Goal: Task Accomplishment & Management: Use online tool/utility

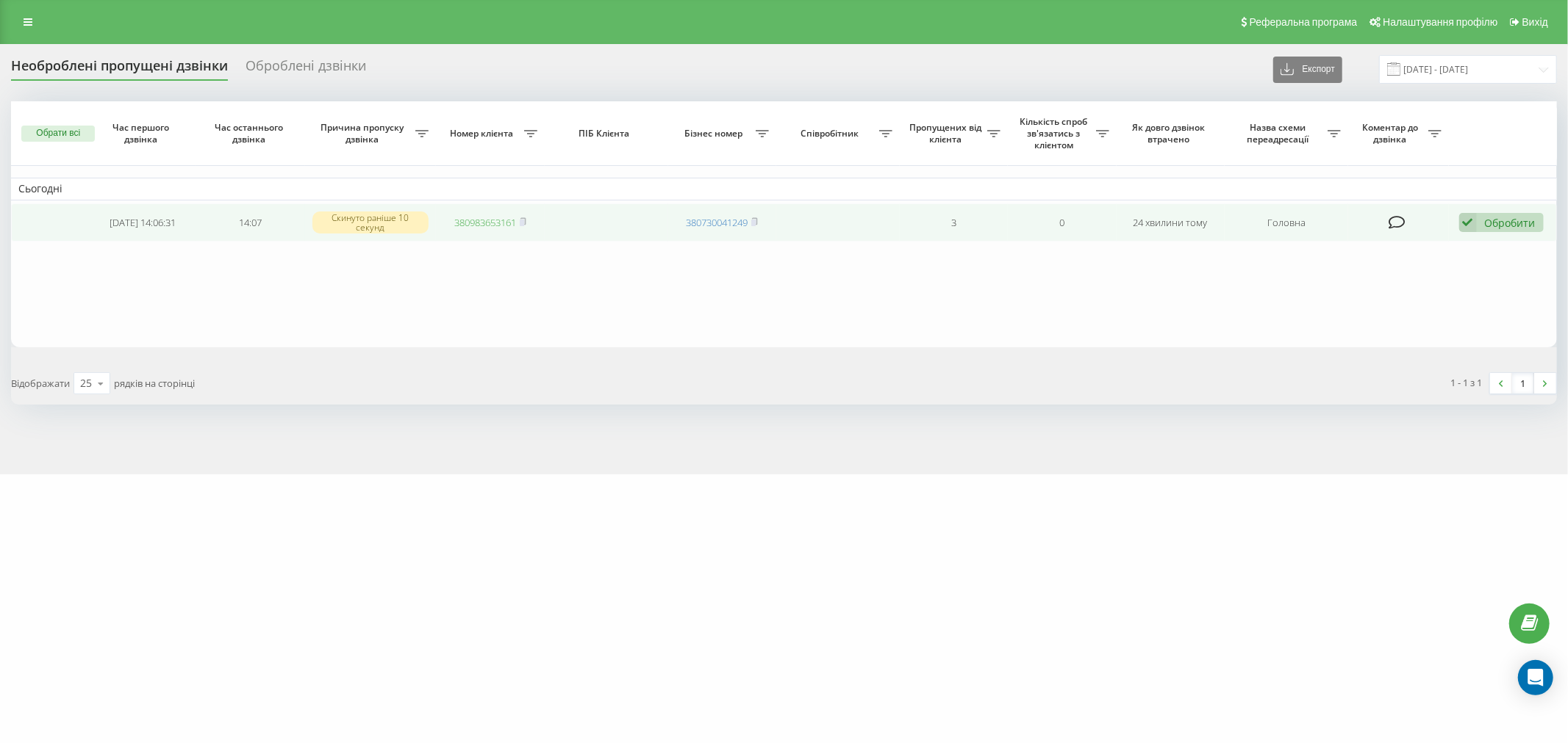
click at [494, 223] on link "380983653161" at bounding box center [485, 222] width 62 height 13
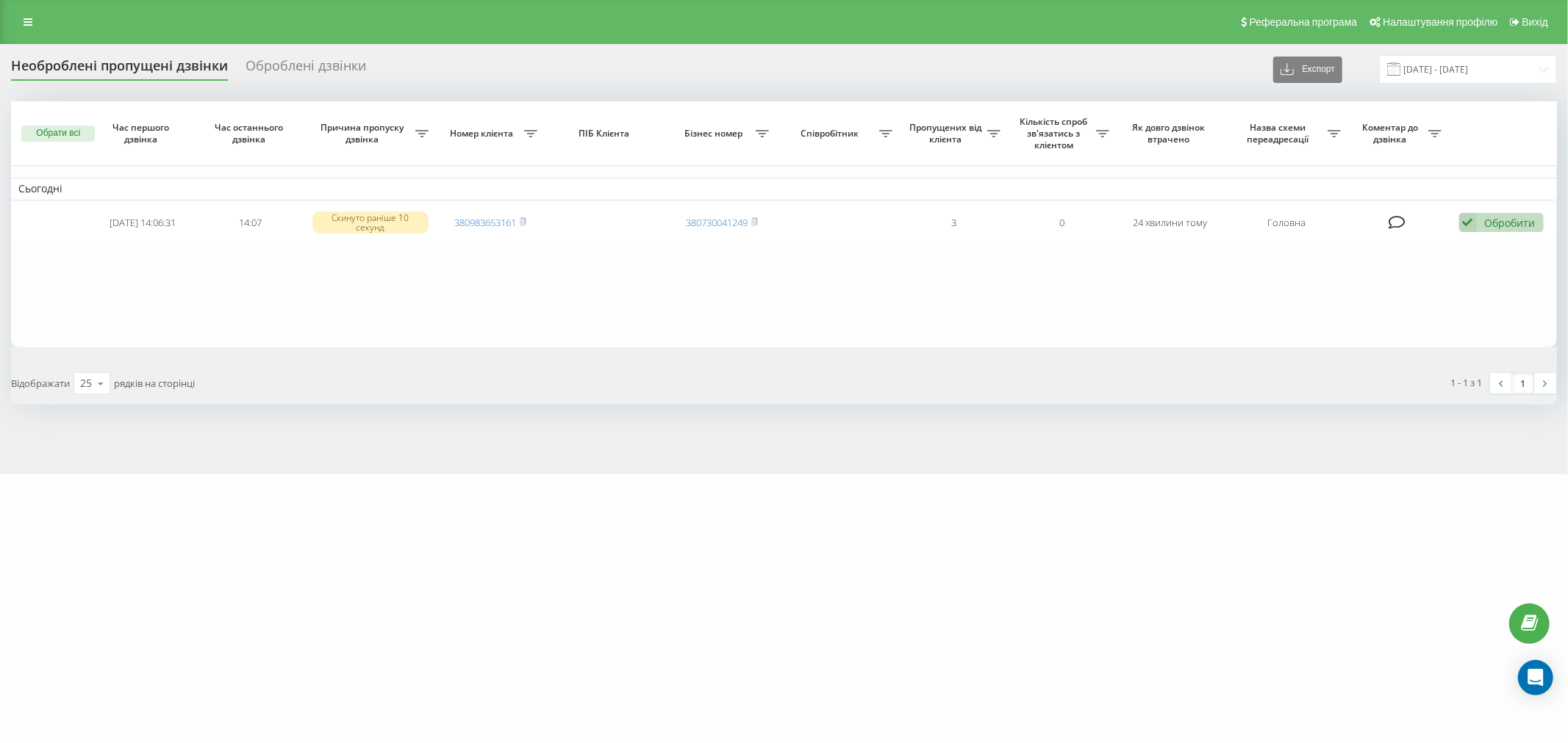
click at [1086, 429] on div "Необроблені пропущені дзвінки Оброблені дзвінки Експорт .csv .xlsx 19.09.2025 -…" at bounding box center [784, 259] width 1568 height 431
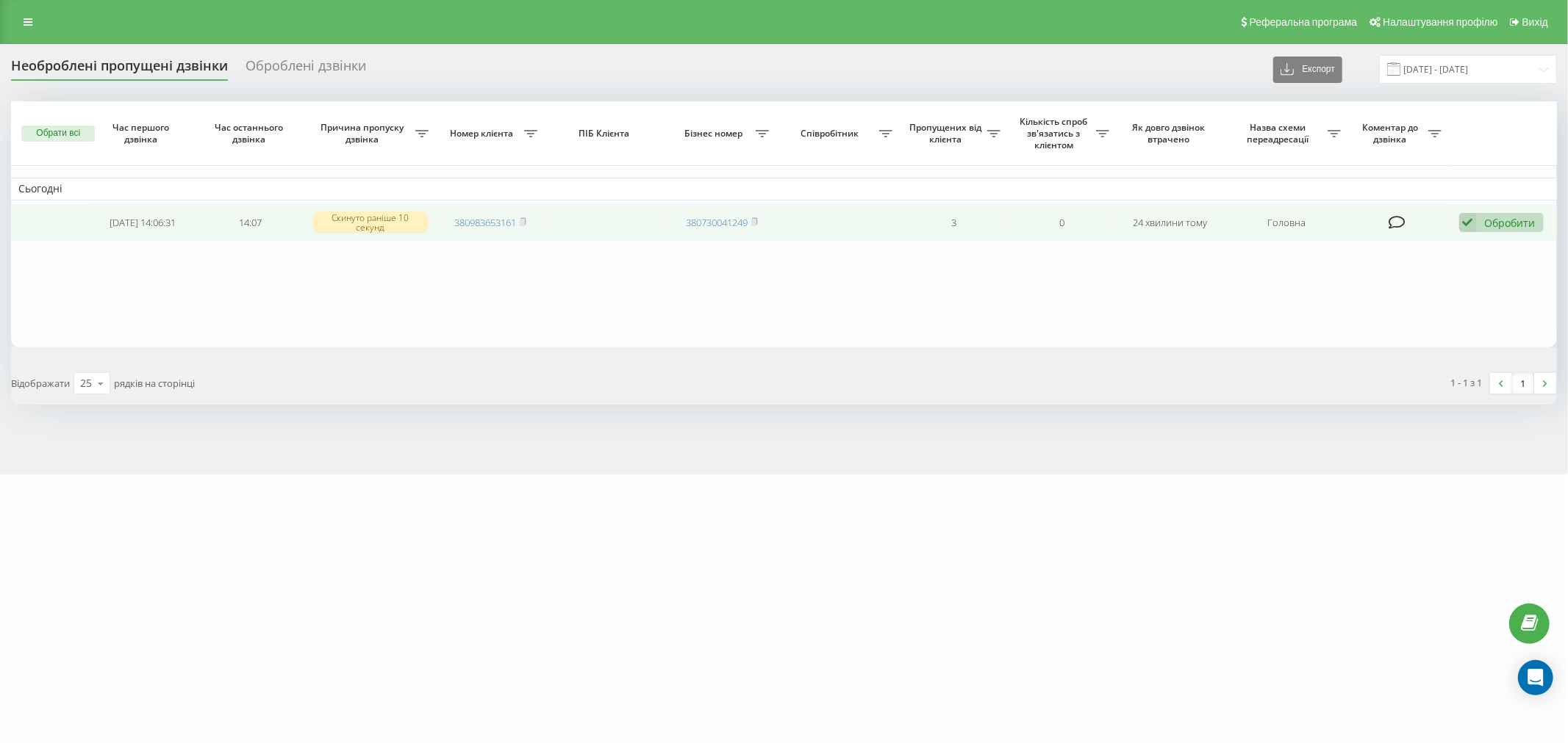
click at [1505, 220] on div "Обробити" at bounding box center [1510, 222] width 51 height 14
click at [1507, 239] on div "Не вдалося зв'язатися" at bounding box center [1405, 246] width 275 height 26
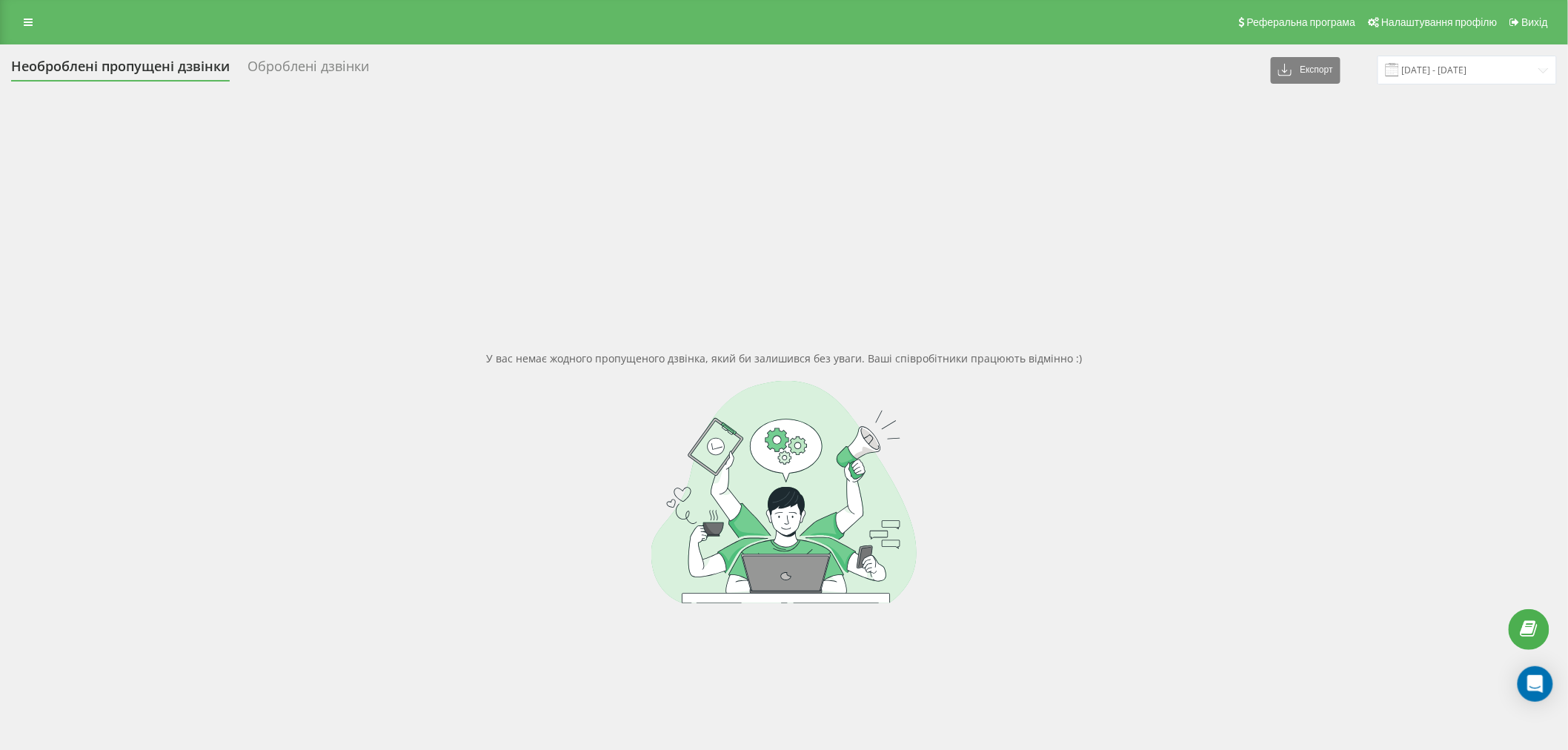
click at [735, 482] on div at bounding box center [784, 492] width 1546 height 222
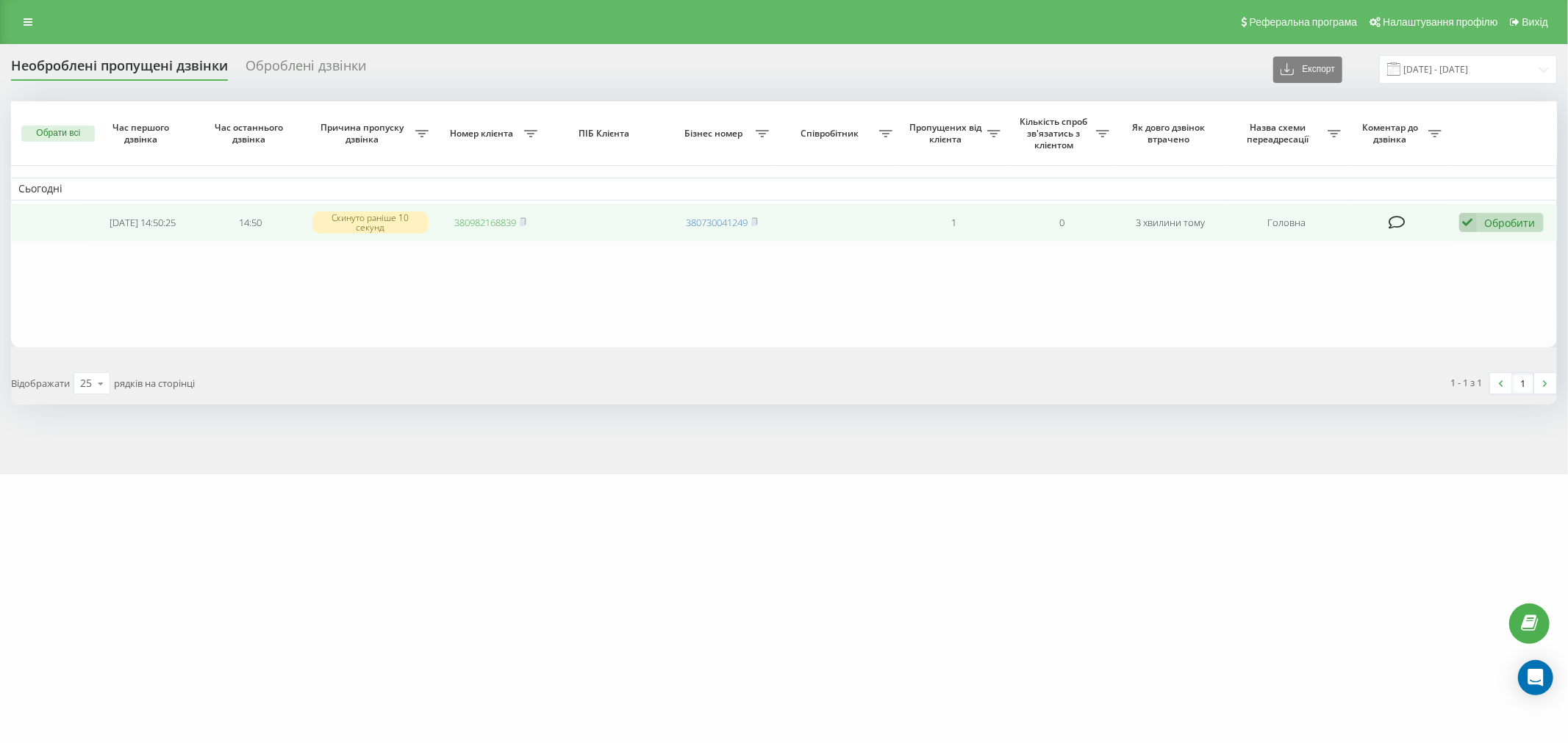
click at [501, 225] on link "380982168839" at bounding box center [485, 222] width 62 height 13
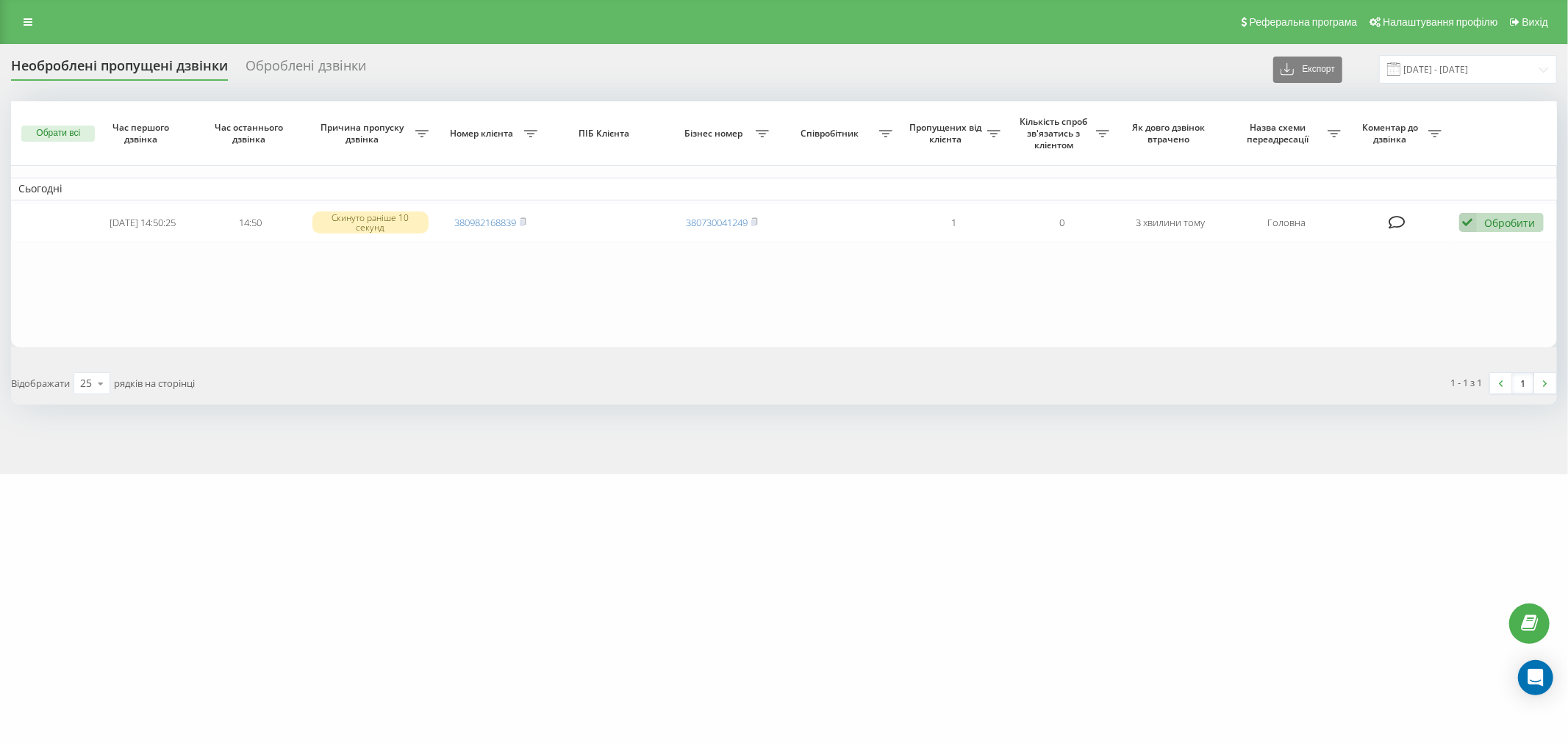
click at [1039, 478] on div "marketopt.ua Проекти marketopt.ua Дашборд Центр звернень Журнал дзвінків Журнал…" at bounding box center [784, 372] width 1568 height 743
click at [856, 576] on div "marketopt.ua Проекти marketopt.ua Дашборд Центр звернень Журнал дзвінків Журнал…" at bounding box center [784, 372] width 1568 height 743
click at [241, 263] on table "Сьогодні 2025-09-22 14:50:25 14:50 Скинуто раніше 10 секунд 380982168839 380730…" at bounding box center [784, 224] width 1546 height 246
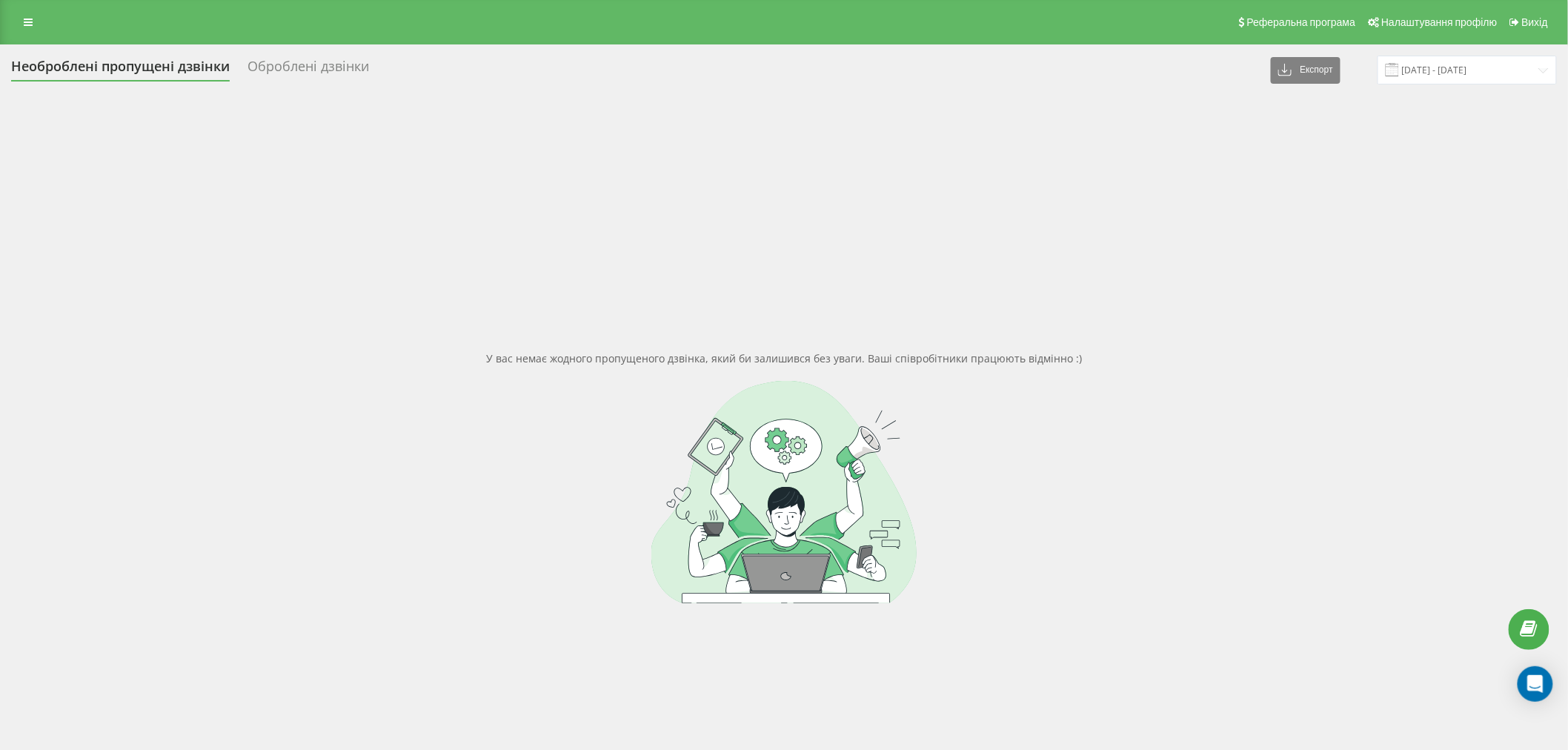
click at [1154, 266] on div "У вас немає жодного пропущеного дзвінка, який би залишився без уваги. Ваші спів…" at bounding box center [784, 477] width 1546 height 750
click at [713, 324] on div "У вас немає жодного пропущеного дзвінка, який би залишився без уваги. Ваші спів…" at bounding box center [784, 477] width 1546 height 750
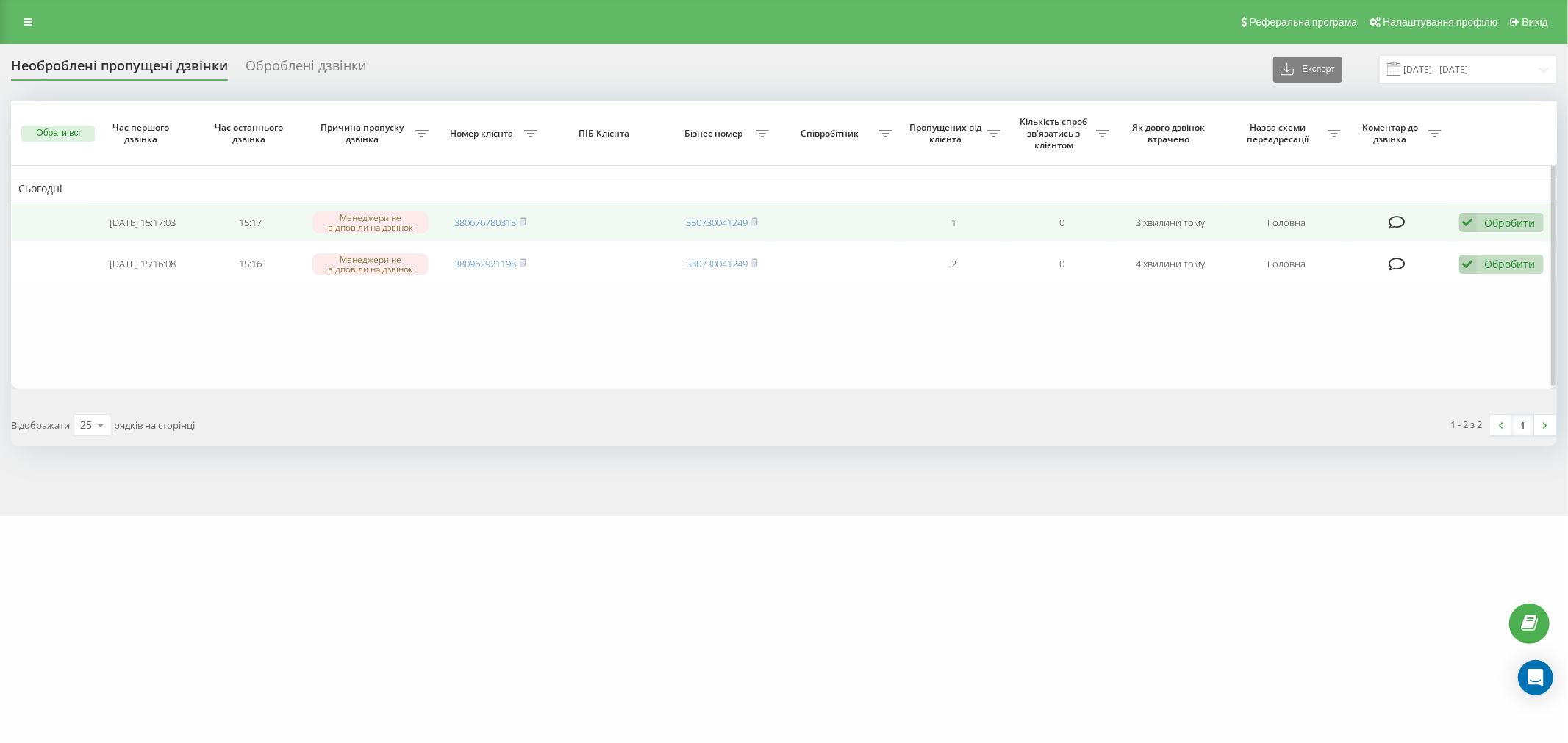
click at [489, 204] on td "380676780313" at bounding box center [490, 222] width 108 height 39
click at [494, 213] on td "380676780313" at bounding box center [490, 222] width 108 height 39
click at [509, 222] on link "380676780313" at bounding box center [485, 222] width 62 height 13
